Goal: Task Accomplishment & Management: Manage account settings

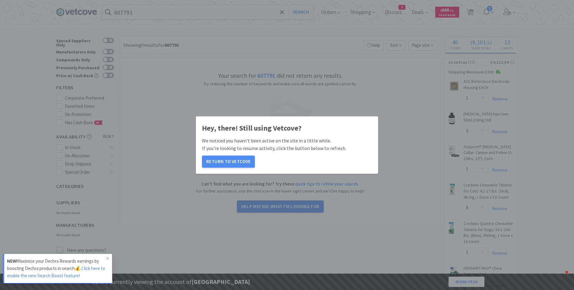
select select "1"
select select "3"
select select "1"
select select "8"
select select "1"
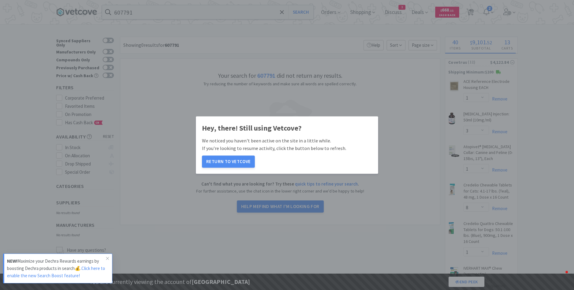
select select "1"
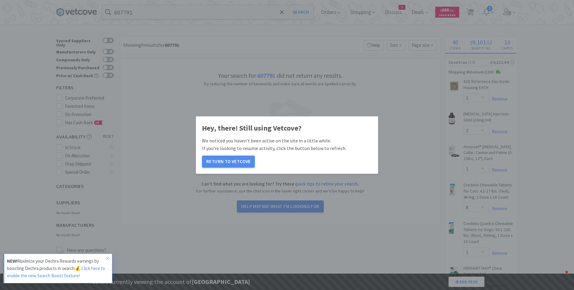
select select "2"
select select "1"
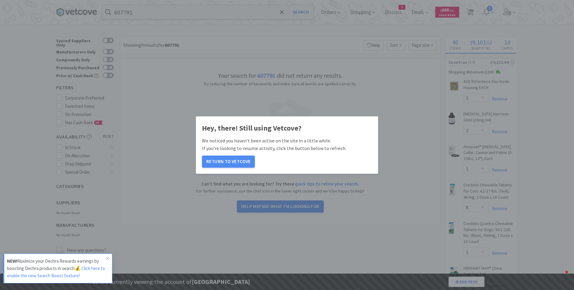
select select "2"
select select "1"
select select "5"
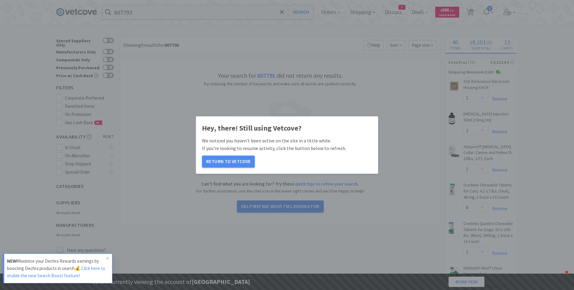
select select "2"
select select "1"
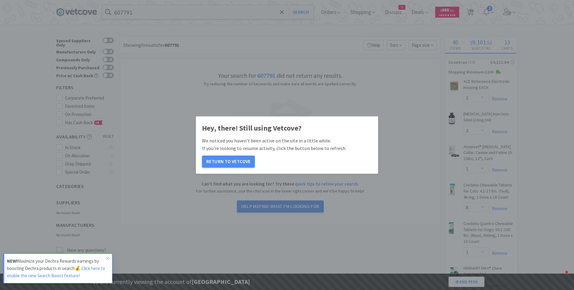
select select "4"
select select "1"
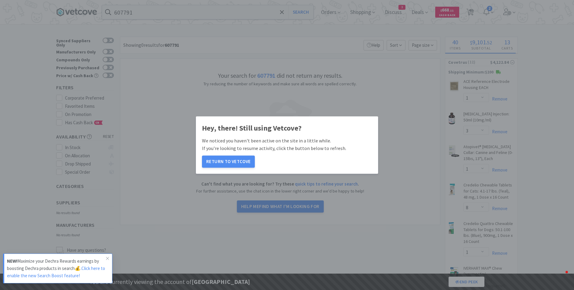
select select "1"
select select "3"
select select "2"
select select "3"
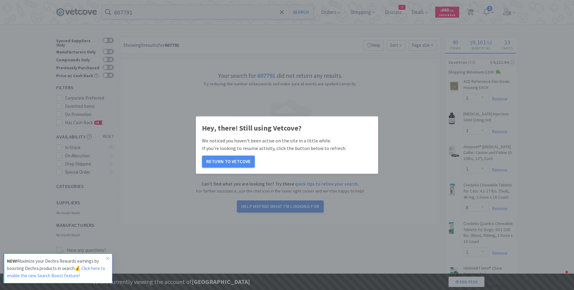
select select "1"
click at [551, 17] on div "Hey, there! Still using Vetcove? We noticed you haven't been active on the site…" at bounding box center [287, 145] width 574 height 290
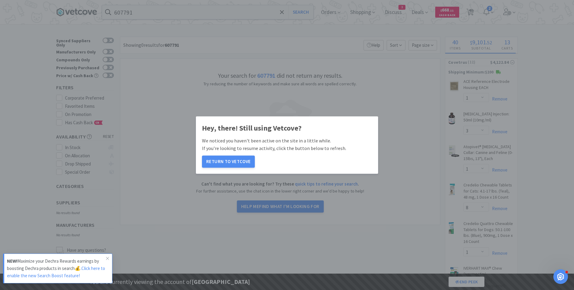
click at [499, 9] on div "Hey, there! Still using Vetcove? We noticed you haven't been active on the site…" at bounding box center [287, 145] width 574 height 290
click at [222, 164] on button "Return to Vetcove" at bounding box center [228, 162] width 53 height 12
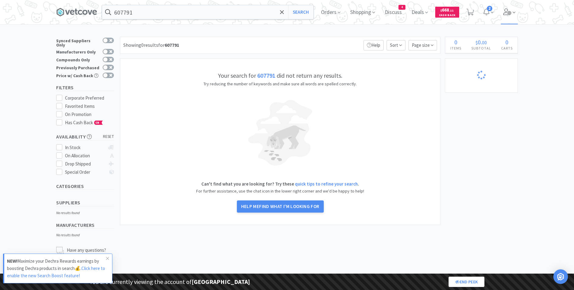
click at [510, 13] on icon at bounding box center [508, 12] width 8 height 7
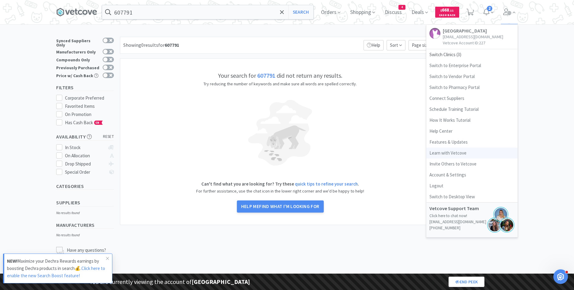
select select "1"
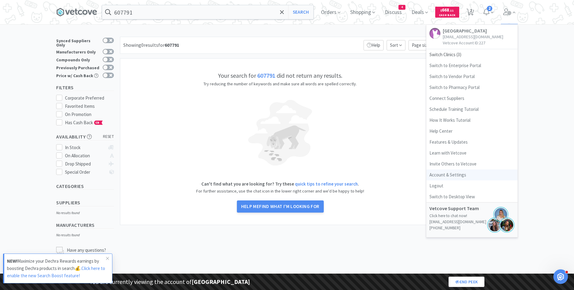
select select "2"
select select "1"
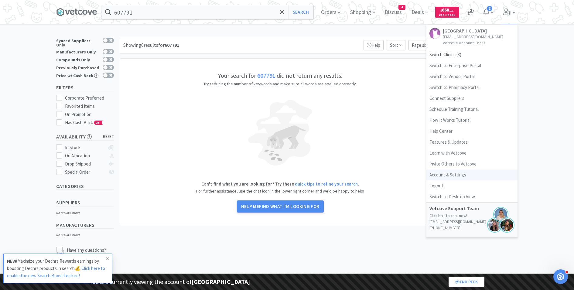
select select "1"
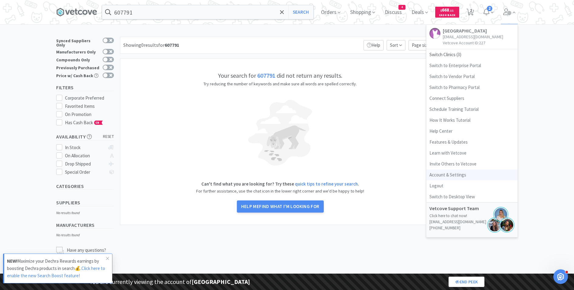
select select "1"
click at [444, 171] on link "Account & Settings" at bounding box center [472, 175] width 91 height 11
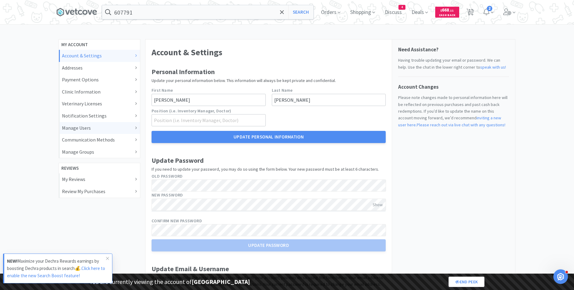
click at [87, 125] on div "Manage Users" at bounding box center [99, 128] width 75 height 8
